Goal: Transaction & Acquisition: Book appointment/travel/reservation

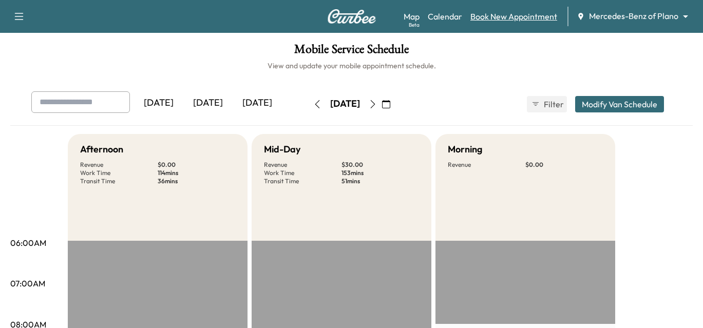
click at [501, 13] on link "Book New Appointment" at bounding box center [514, 16] width 87 height 12
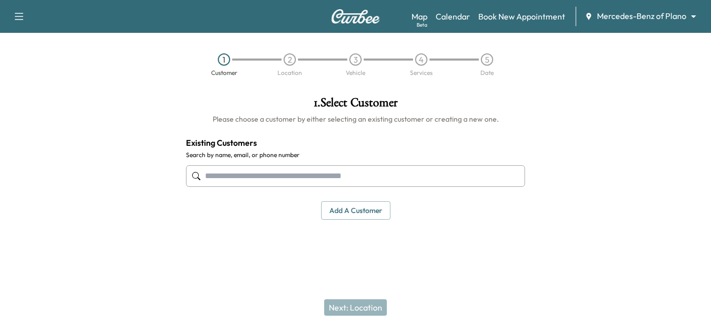
click at [286, 175] on input "text" at bounding box center [355, 176] width 339 height 22
type input "*"
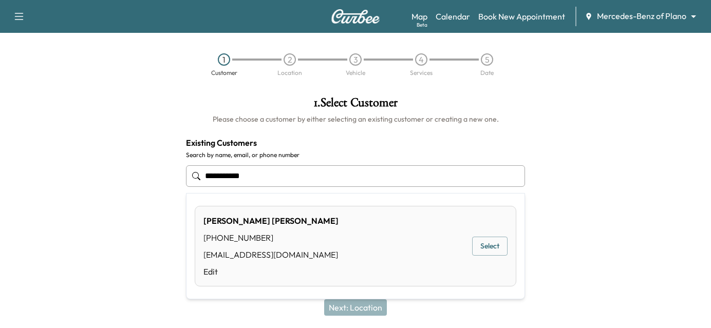
drag, startPoint x: 286, startPoint y: 175, endPoint x: 14, endPoint y: 176, distance: 271.7
click at [14, 176] on div "**********" at bounding box center [355, 170] width 711 height 164
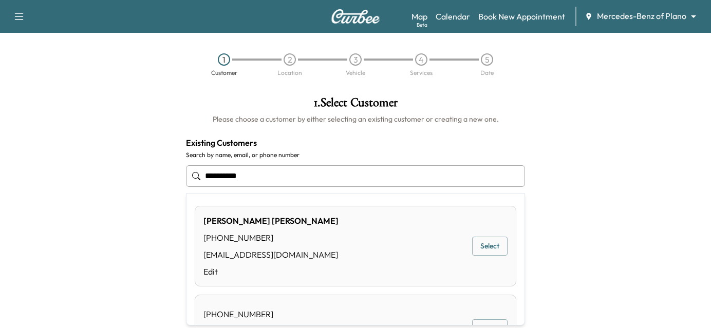
click at [487, 245] on button "Select" at bounding box center [489, 246] width 35 height 19
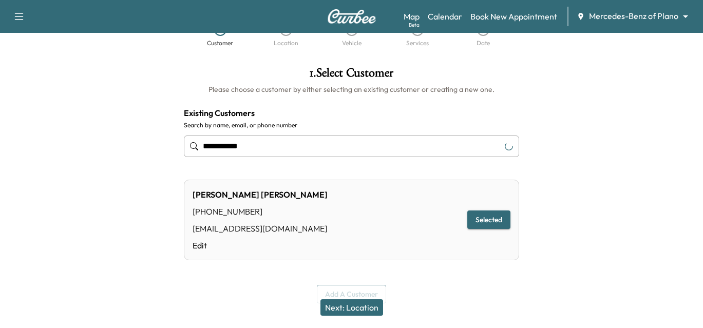
scroll to position [46, 0]
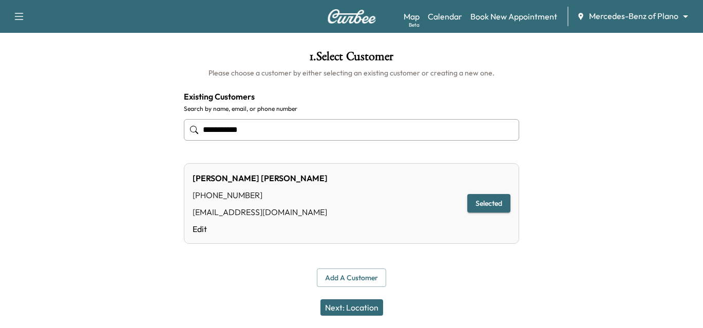
type input "**********"
click at [345, 303] on button "Next: Location" at bounding box center [352, 307] width 63 height 16
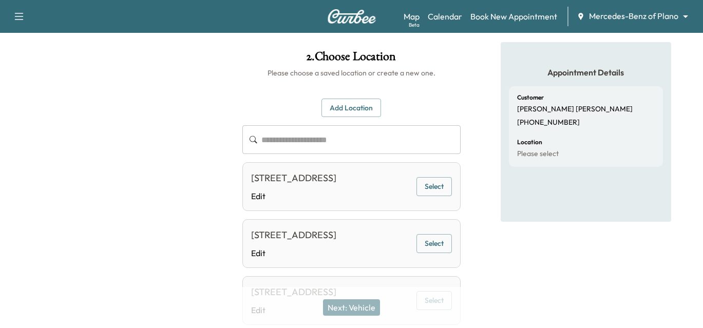
click at [433, 253] on button "Select" at bounding box center [434, 243] width 35 height 19
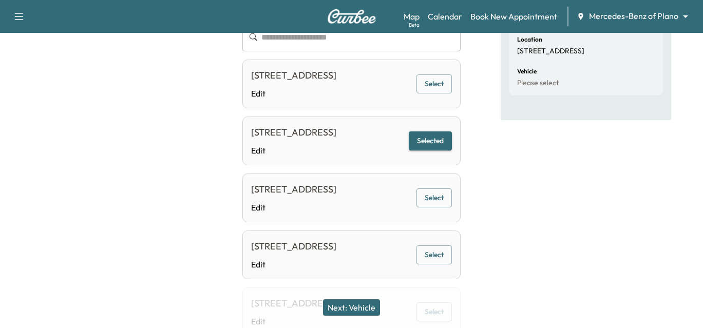
scroll to position [200, 0]
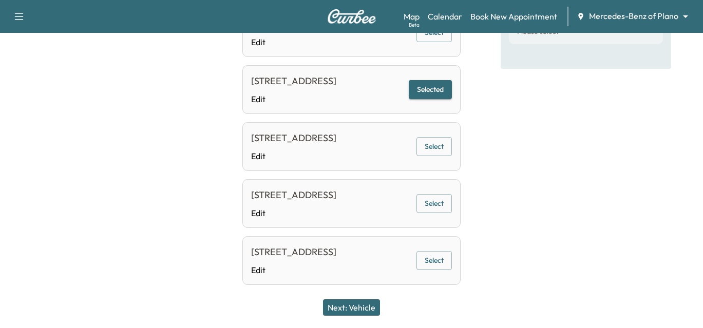
click at [369, 306] on button "Next: Vehicle" at bounding box center [351, 307] width 57 height 16
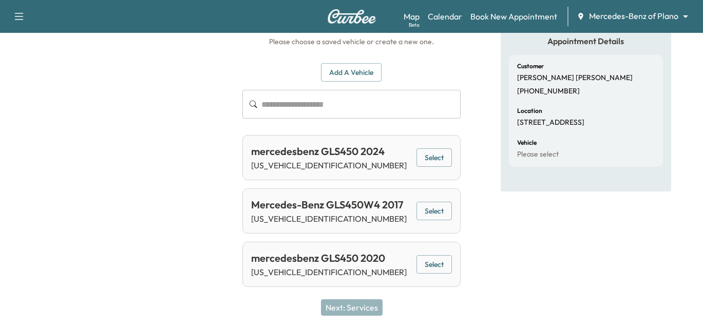
click at [438, 155] on button "Select" at bounding box center [434, 157] width 35 height 19
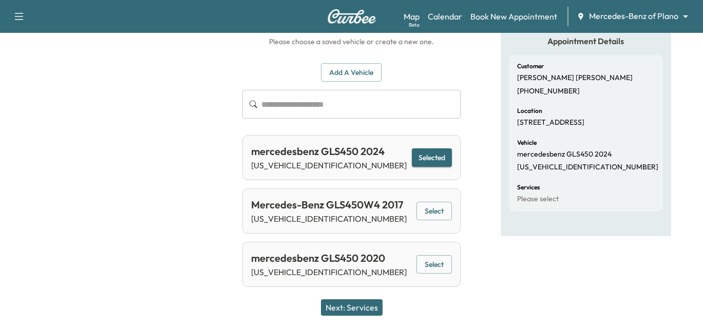
click at [349, 307] on button "Next: Services" at bounding box center [352, 307] width 62 height 16
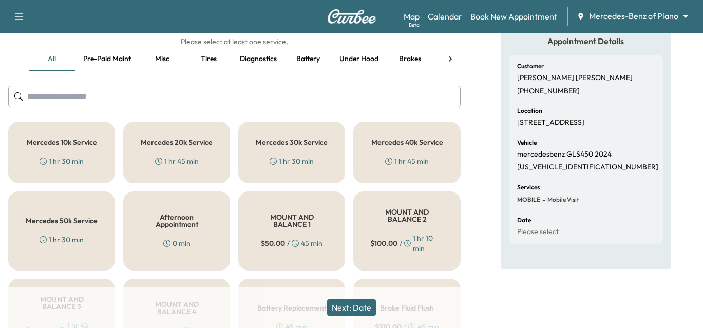
click at [163, 148] on div "Mercedes 20k Service 1 hr 45 min" at bounding box center [176, 153] width 107 height 62
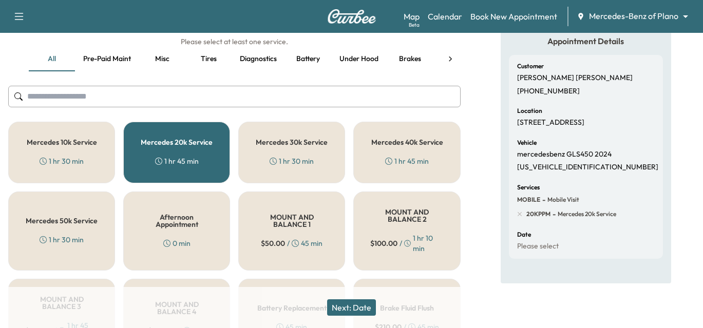
scroll to position [0, 0]
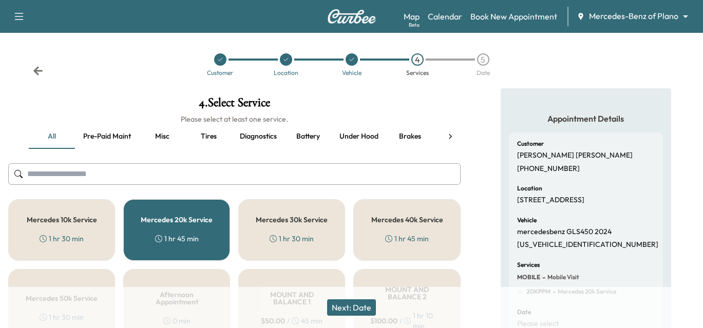
click at [359, 312] on button "Next: Date" at bounding box center [351, 307] width 49 height 16
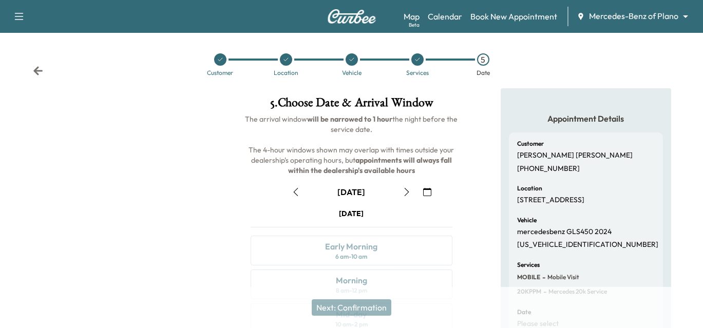
click at [404, 193] on icon "button" at bounding box center [407, 192] width 8 height 8
click at [423, 192] on icon "button" at bounding box center [427, 192] width 8 height 8
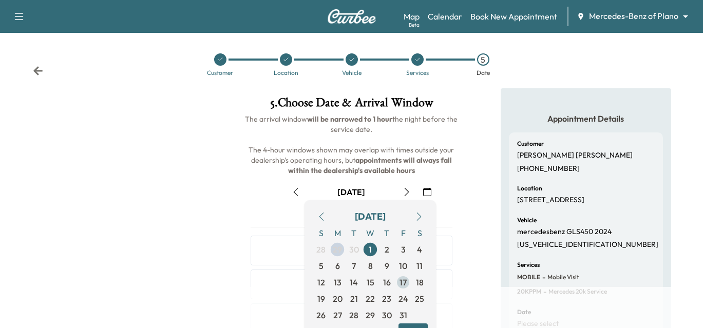
click at [402, 281] on span "17" at bounding box center [403, 282] width 7 height 12
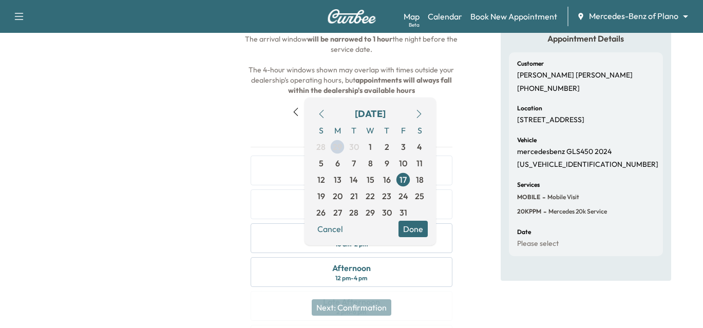
scroll to position [103, 0]
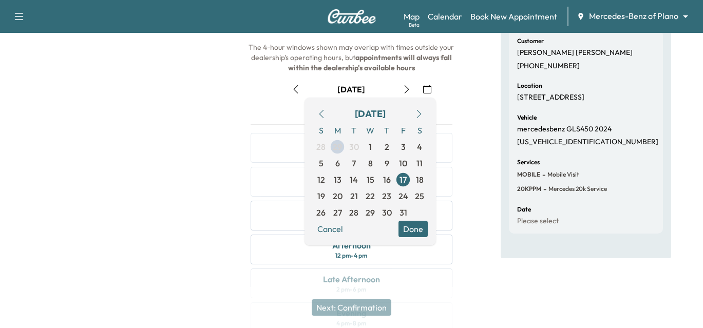
click at [409, 226] on button "Done" at bounding box center [413, 229] width 29 height 16
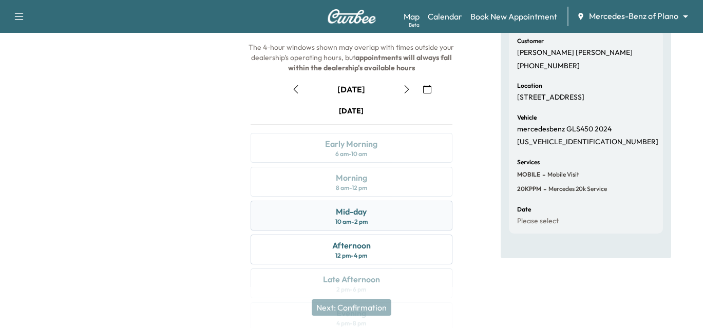
click at [353, 216] on div "Mid-day" at bounding box center [351, 211] width 31 height 12
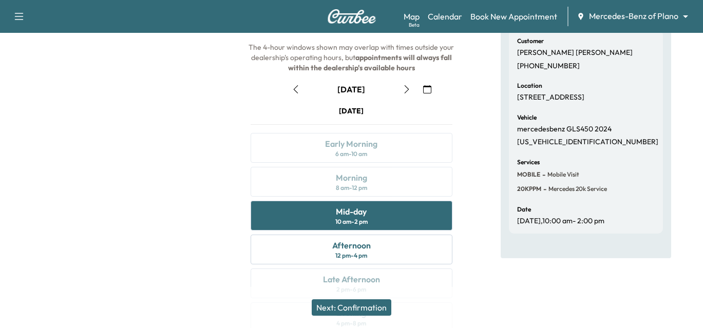
click at [358, 311] on button "Next: Confirmation" at bounding box center [352, 307] width 80 height 16
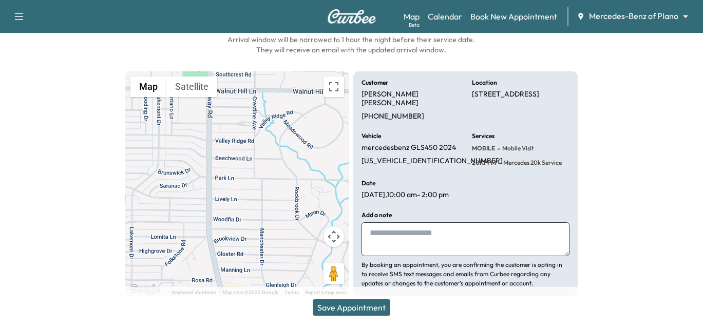
click at [348, 307] on button "Save Appointment" at bounding box center [352, 307] width 78 height 16
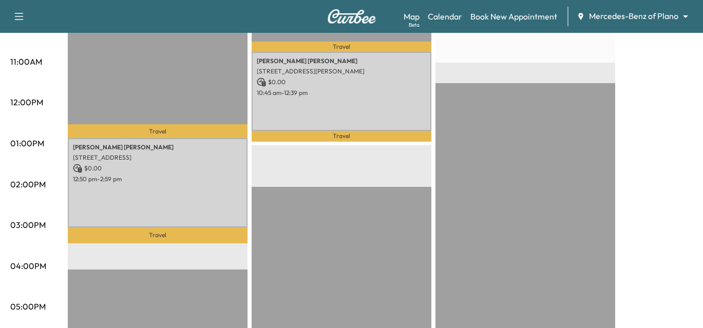
scroll to position [411, 0]
